Goal: Transaction & Acquisition: Obtain resource

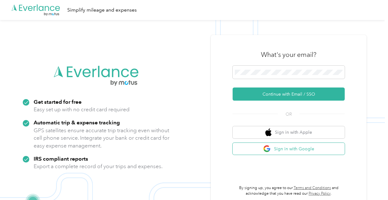
click at [287, 150] on button "Sign in with Google" at bounding box center [289, 148] width 112 height 12
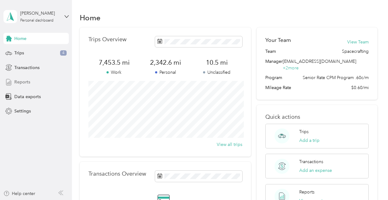
click at [27, 84] on span "Reports" at bounding box center [22, 82] width 16 height 7
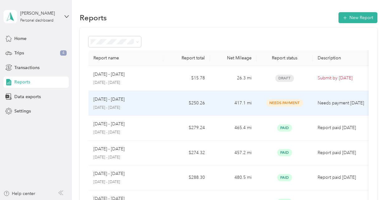
click at [310, 104] on td "Needs Payment" at bounding box center [285, 103] width 56 height 25
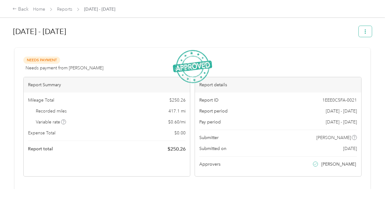
click at [372, 32] on button "button" at bounding box center [365, 31] width 13 height 11
click at [361, 54] on span "Download" at bounding box center [351, 54] width 21 height 7
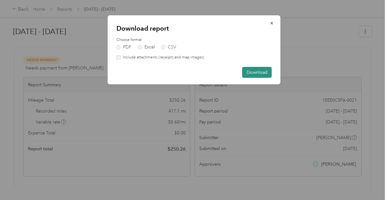
click at [259, 69] on button "Download" at bounding box center [258, 72] width 30 height 11
